Goal: Navigation & Orientation: Find specific page/section

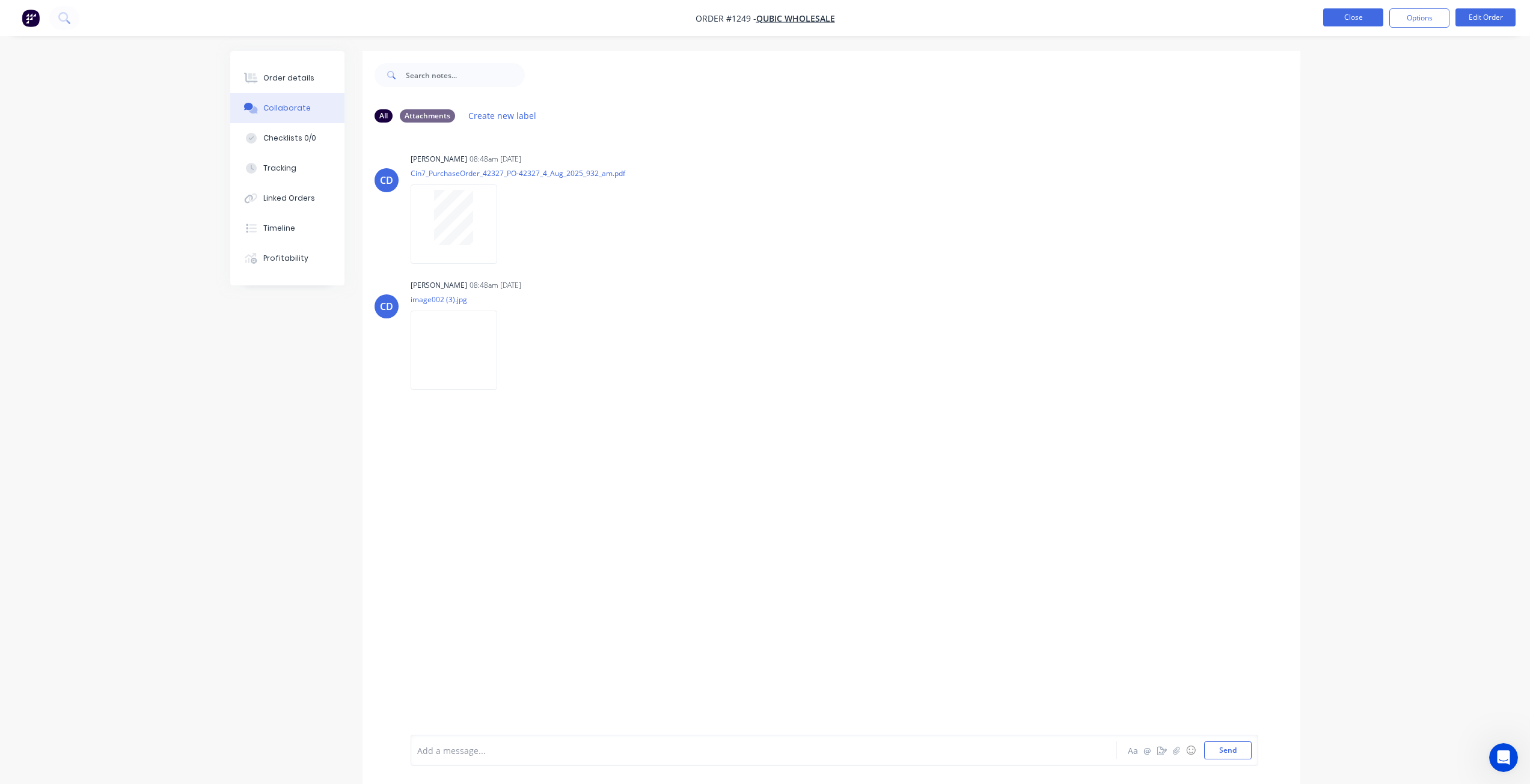
click at [1354, 20] on button "Close" at bounding box center [1354, 17] width 60 height 18
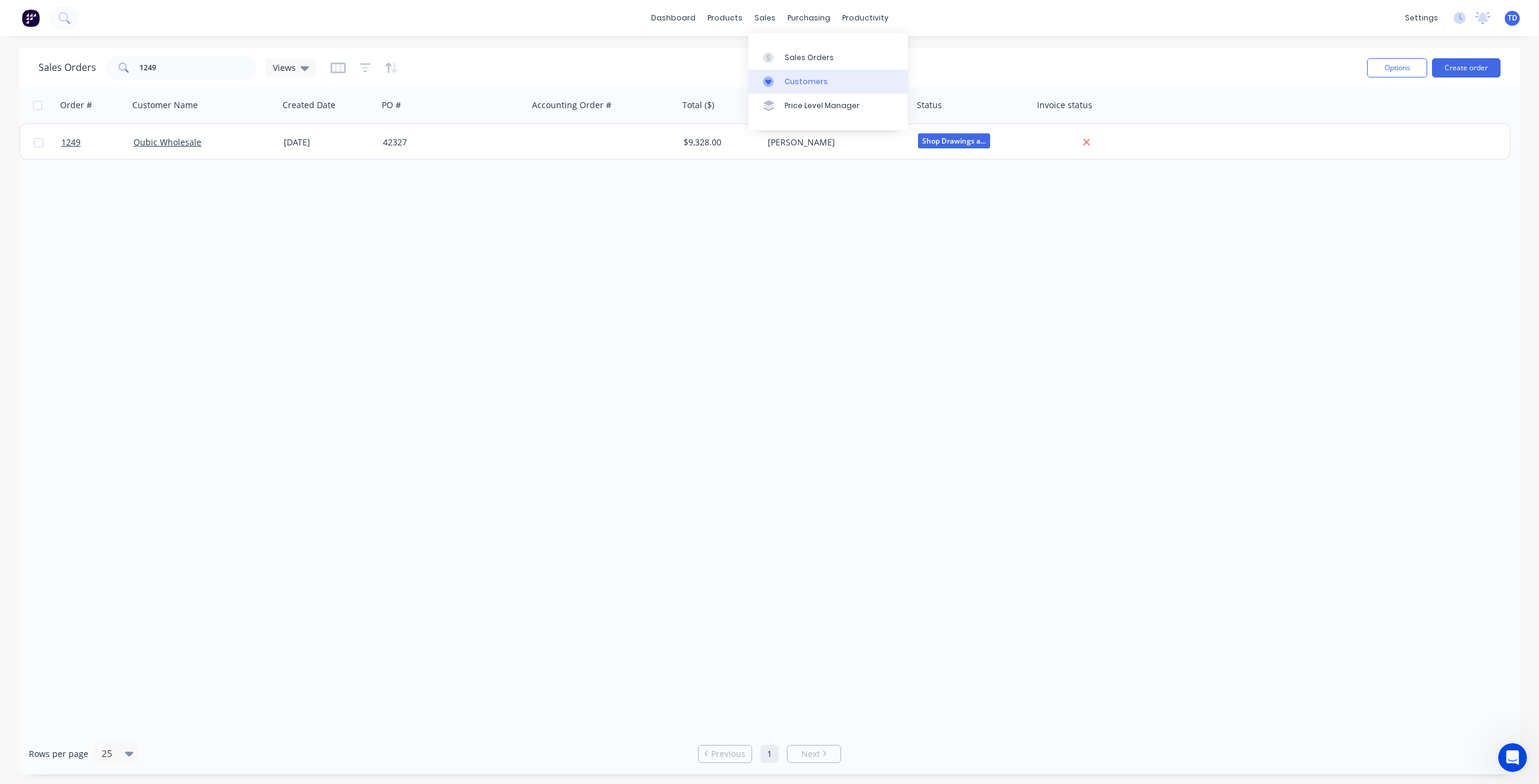
click at [782, 82] on link "Customers" at bounding box center [828, 81] width 159 height 24
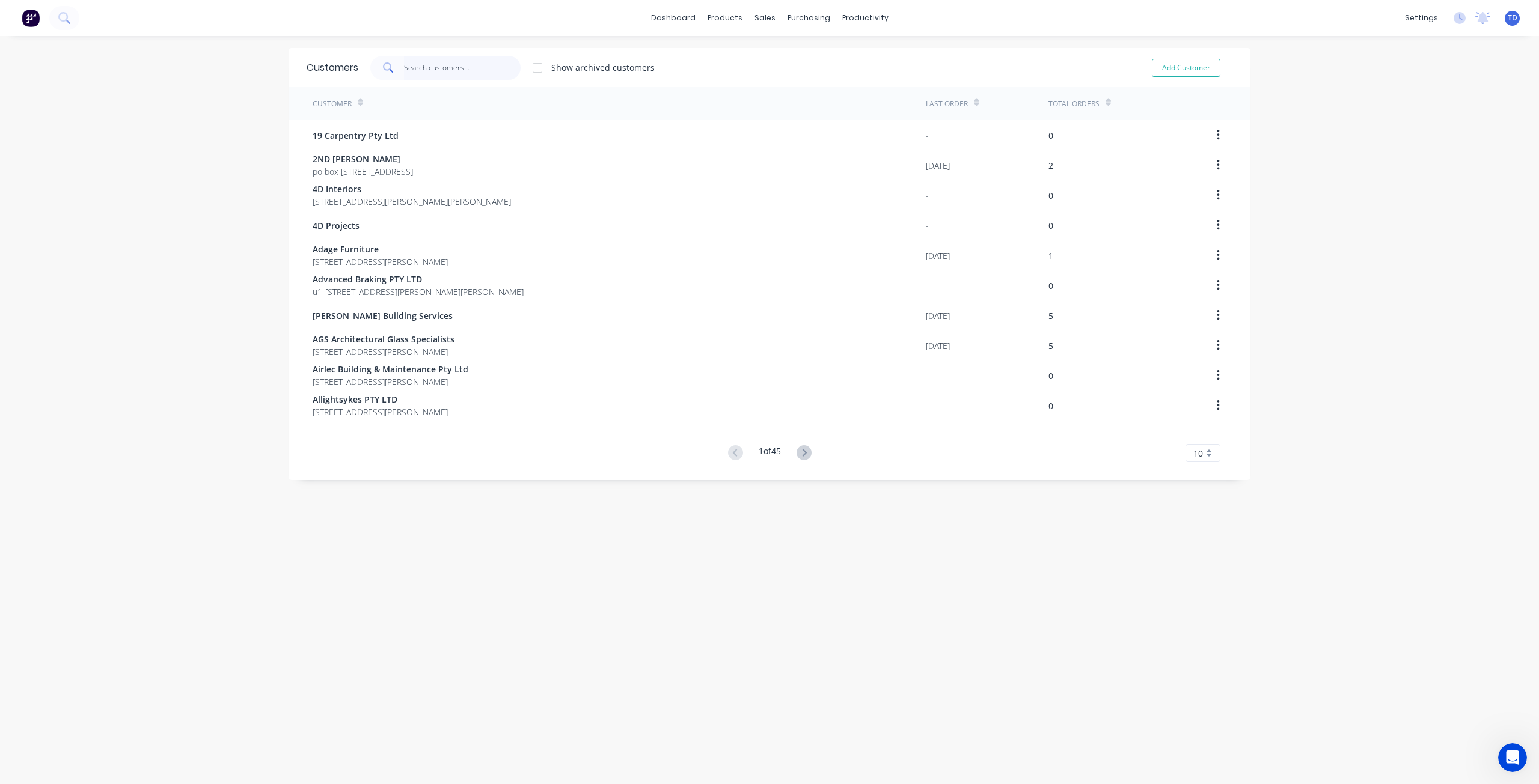
click at [418, 67] on input "text" at bounding box center [463, 68] width 118 height 24
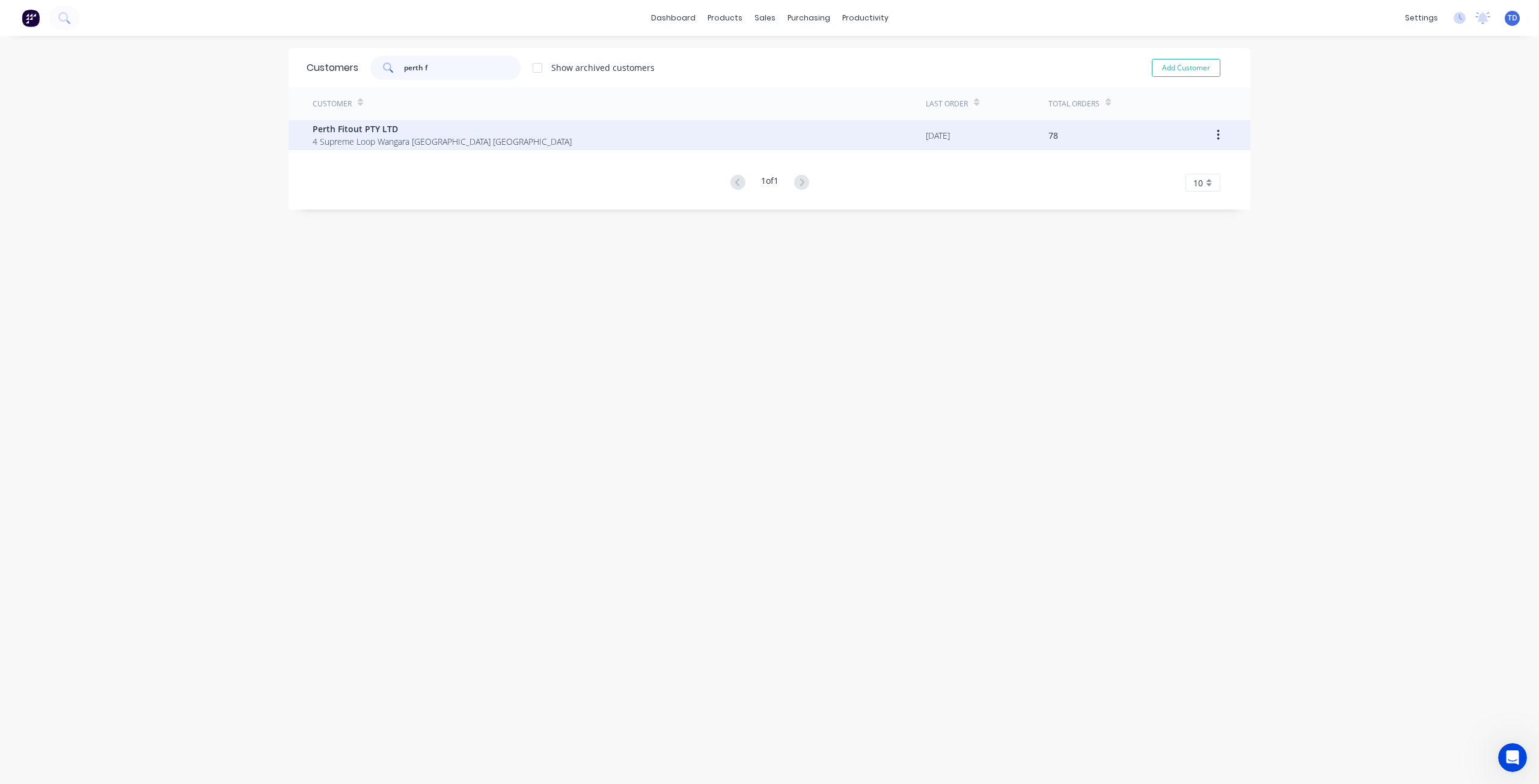
type input "perth f"
click at [425, 130] on span "Perth Fitout PTY LTD" at bounding box center [442, 129] width 259 height 13
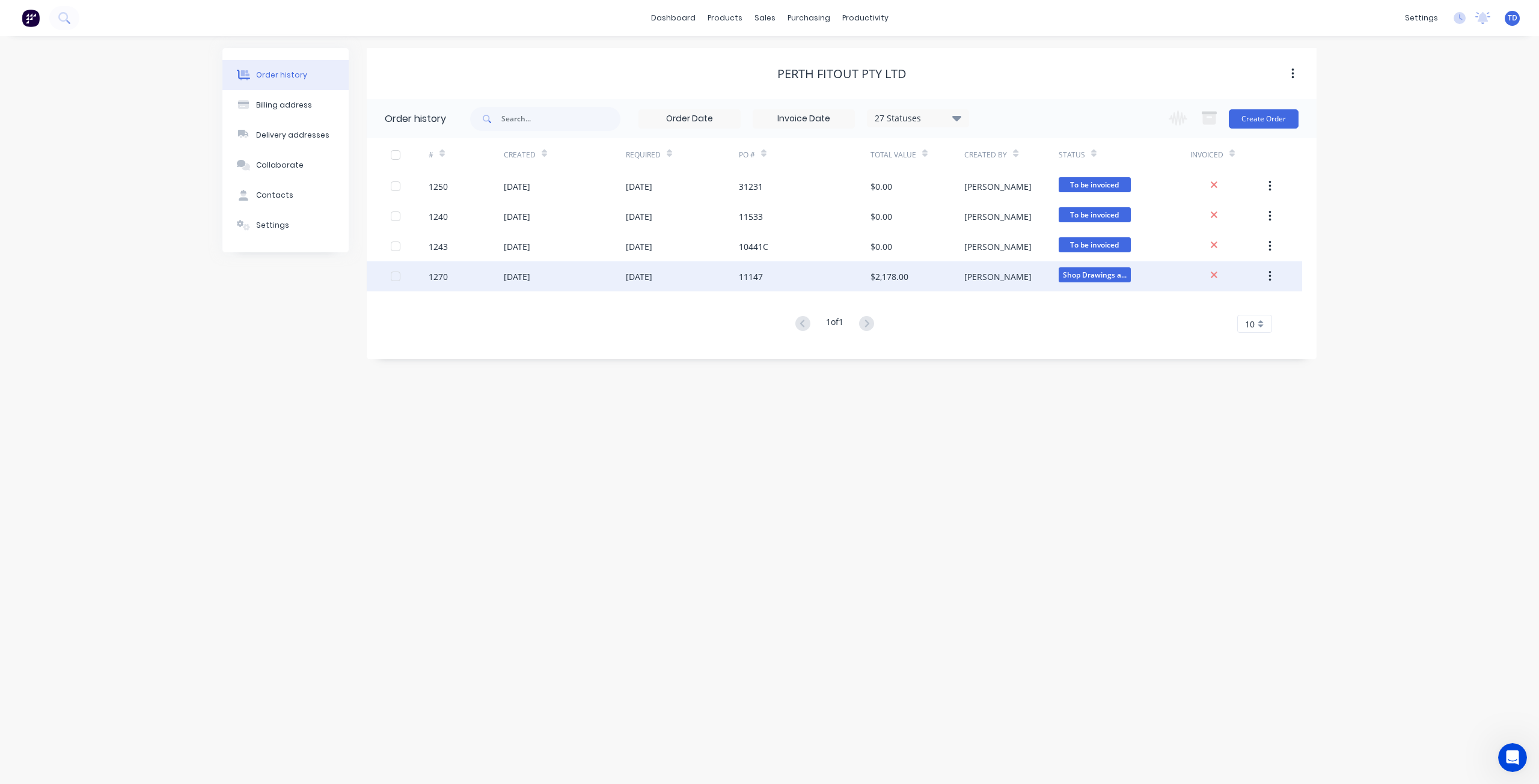
click at [642, 279] on div "[DATE]" at bounding box center [639, 277] width 26 height 13
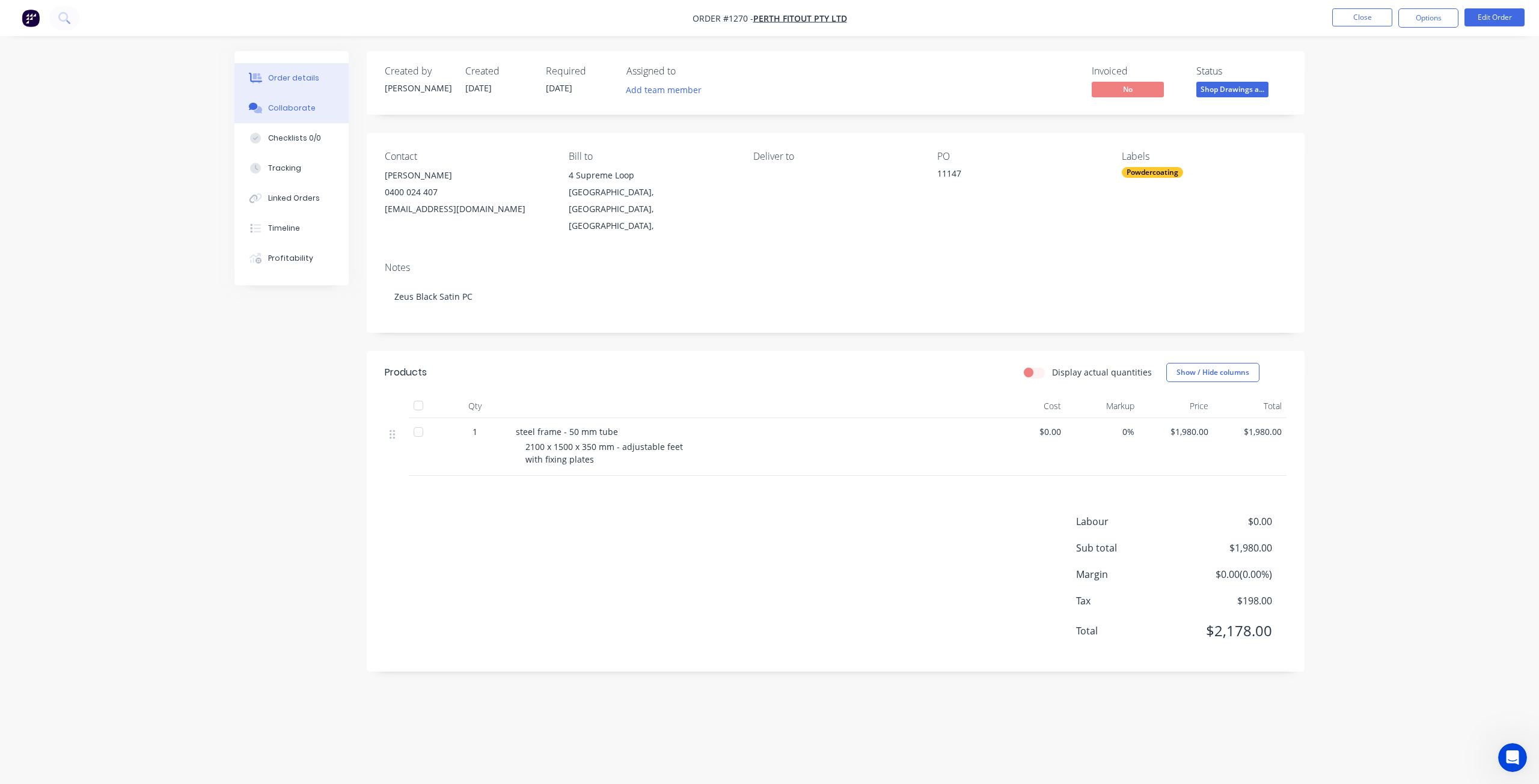
click at [300, 104] on div "Collaborate" at bounding box center [291, 109] width 47 height 11
